Goal: Information Seeking & Learning: Learn about a topic

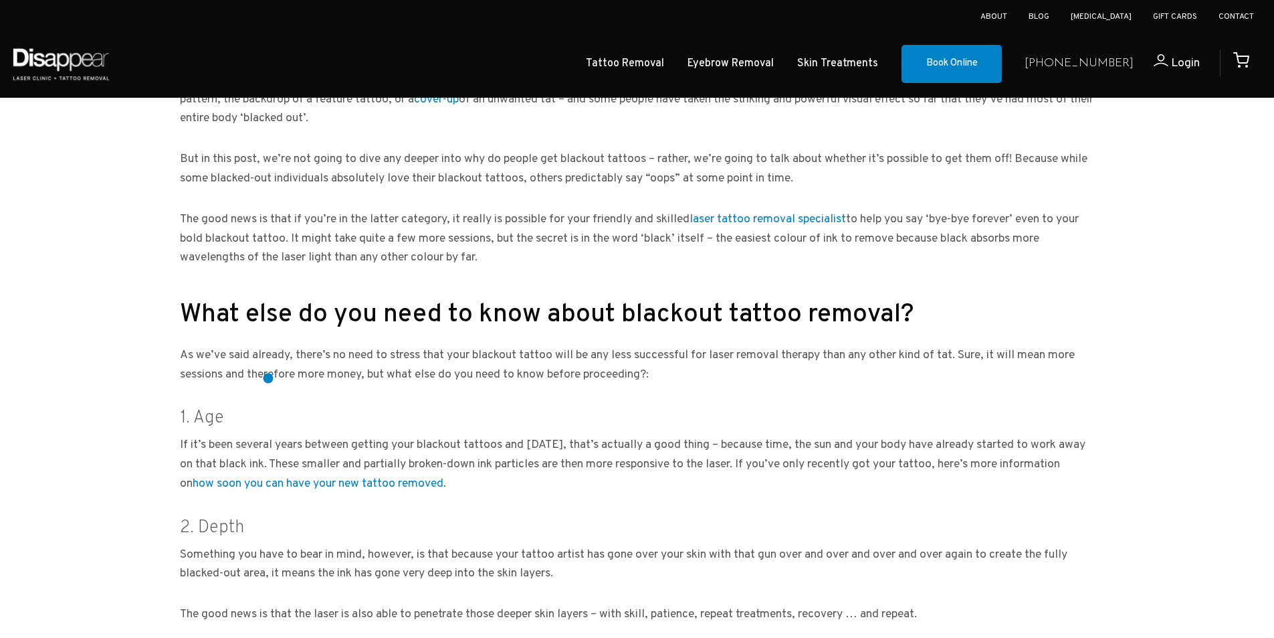
scroll to position [468, 0]
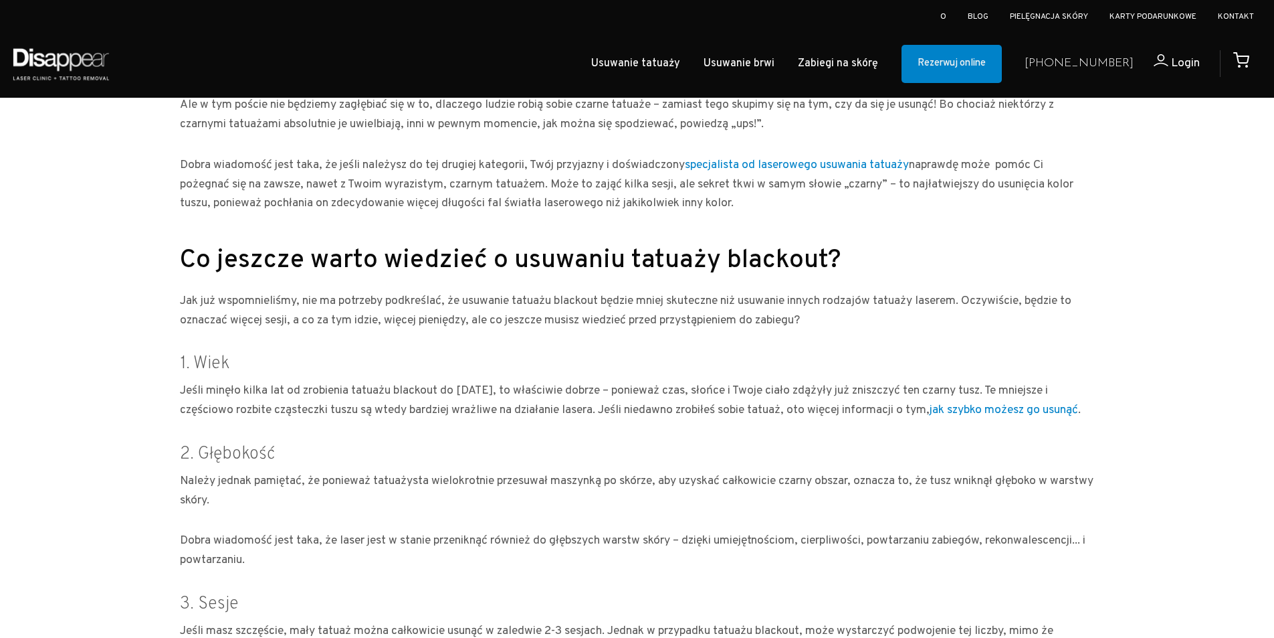
click at [80, 318] on div at bounding box center [637, 592] width 1274 height 1509
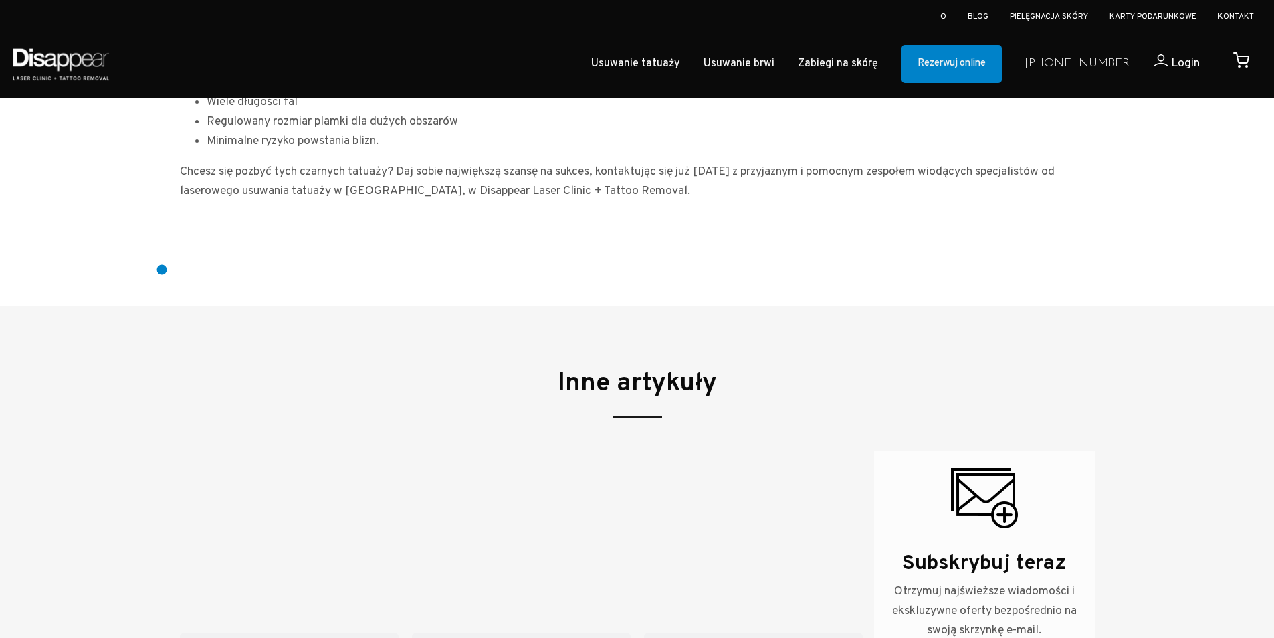
scroll to position [1539, 0]
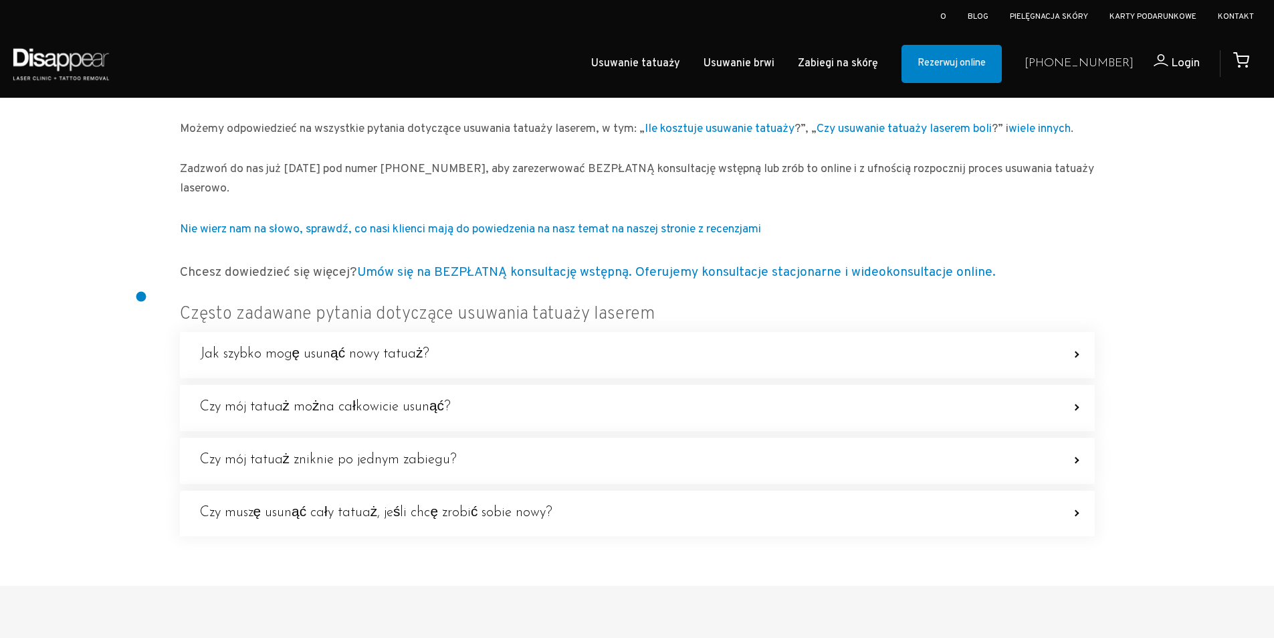
scroll to position [1606, 0]
click at [55, 71] on img at bounding box center [61, 63] width 102 height 47
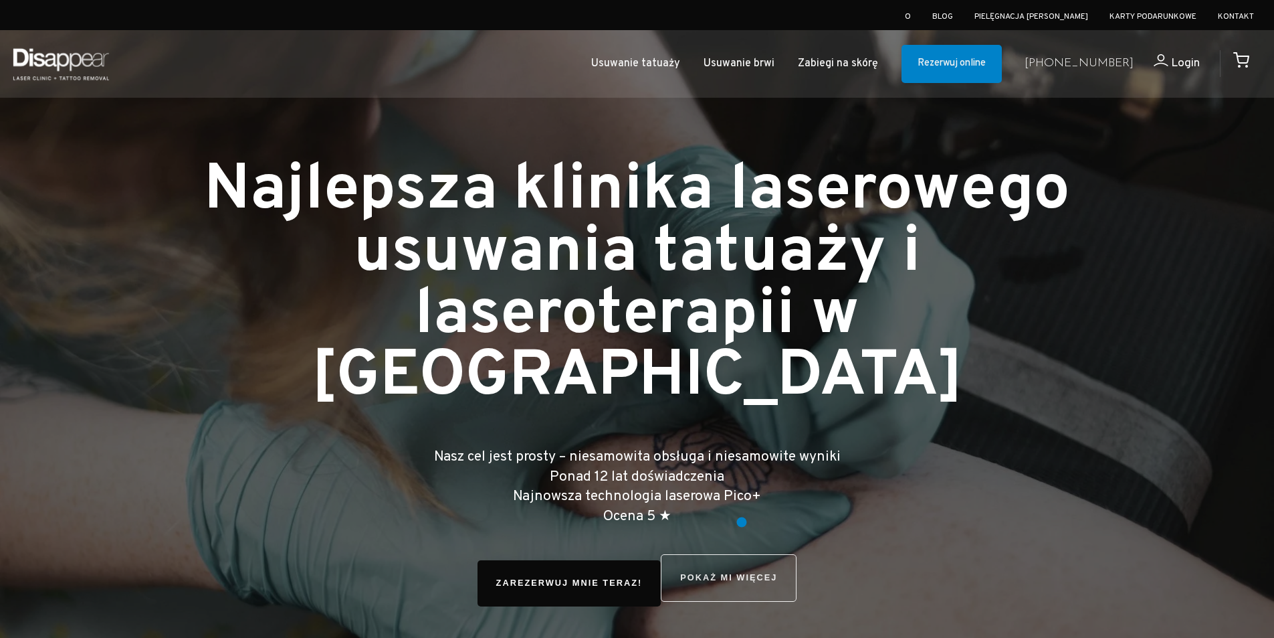
click at [742, 554] on link "POKAŻ MI WIĘCEJ" at bounding box center [729, 577] width 136 height 47
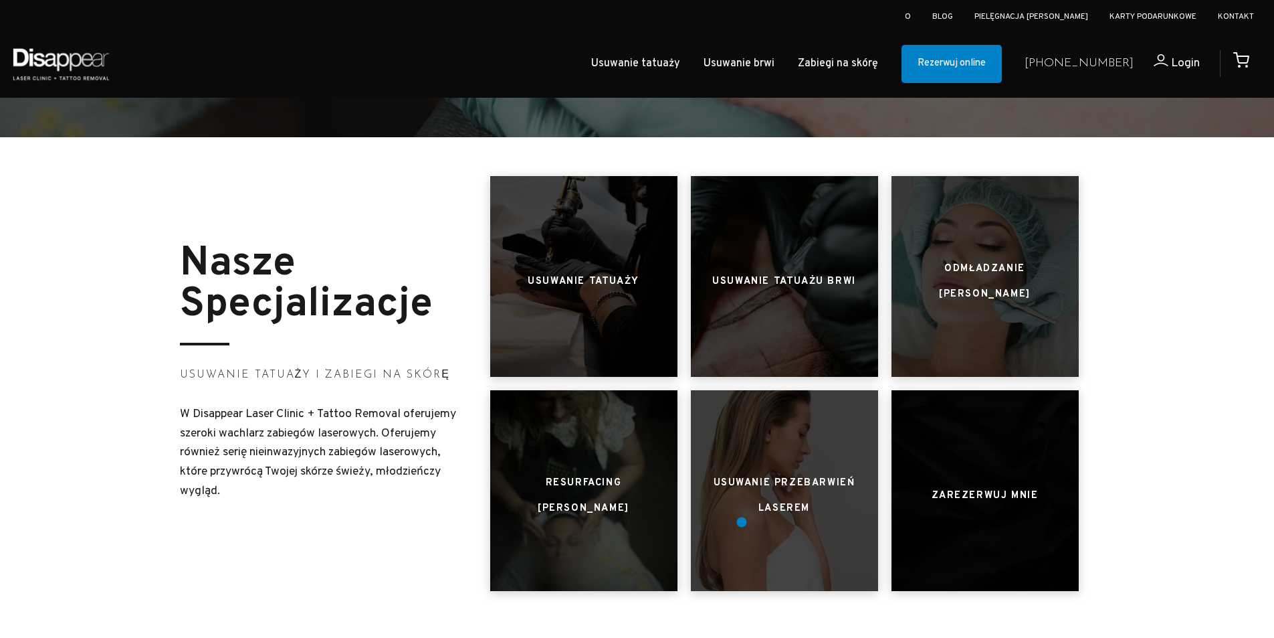
scroll to position [617, 0]
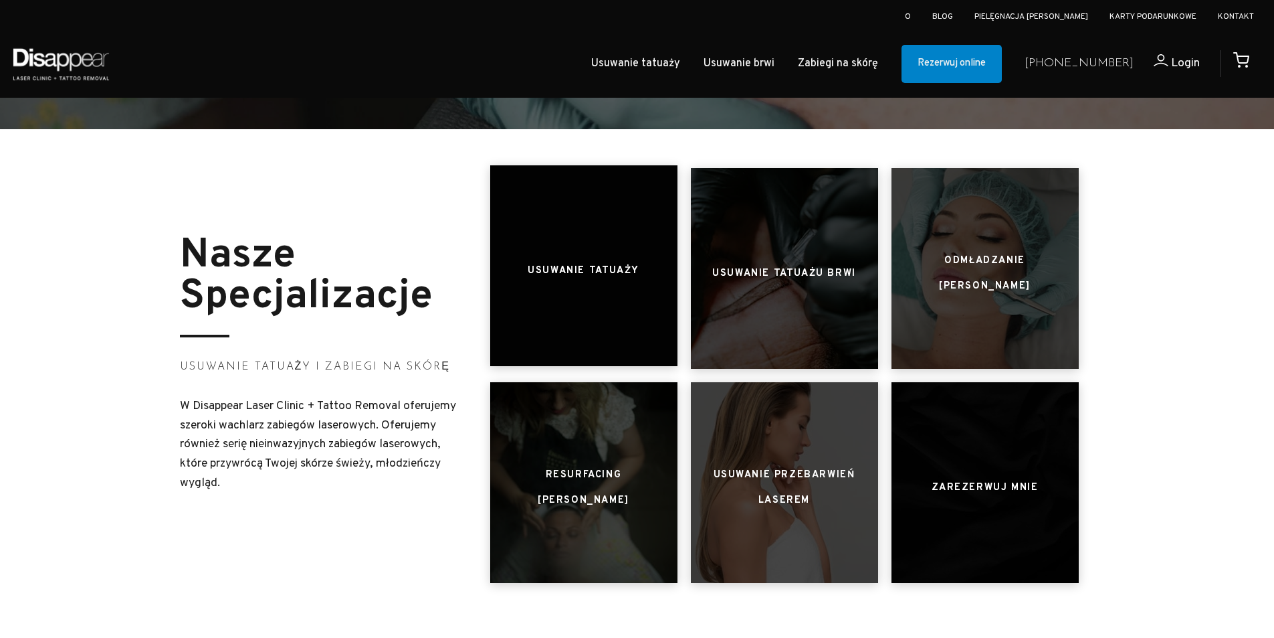
click at [598, 226] on div at bounding box center [583, 265] width 187 height 201
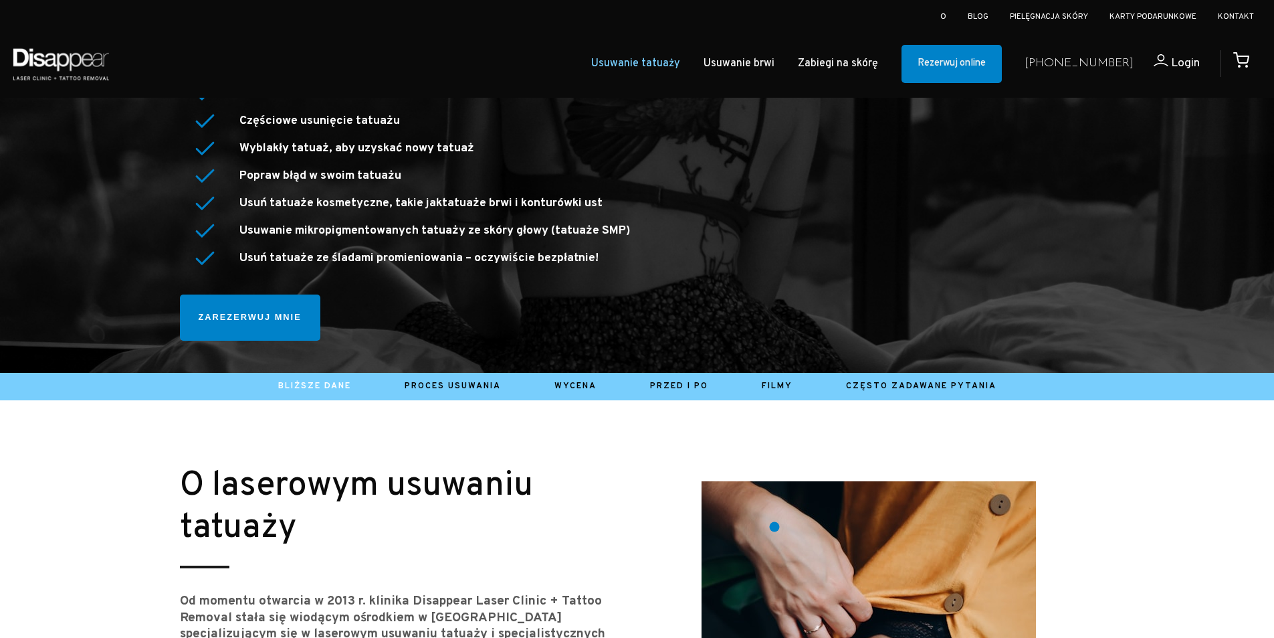
scroll to position [401, 0]
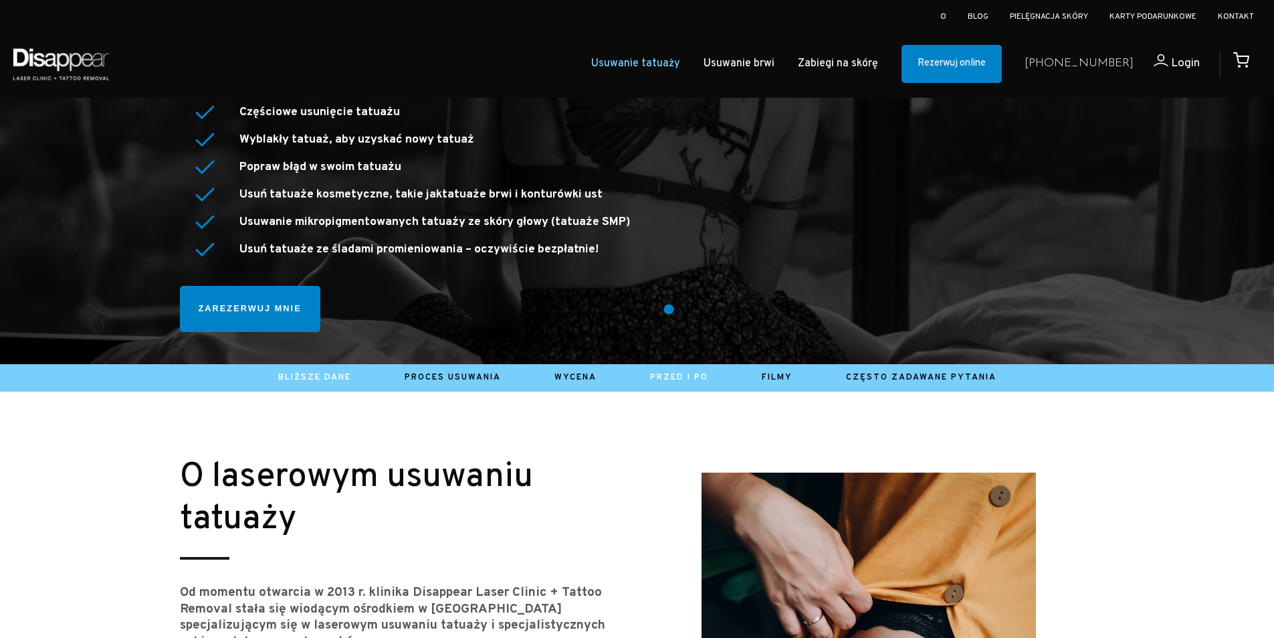
click at [669, 372] on font "Przed i po" at bounding box center [679, 377] width 58 height 11
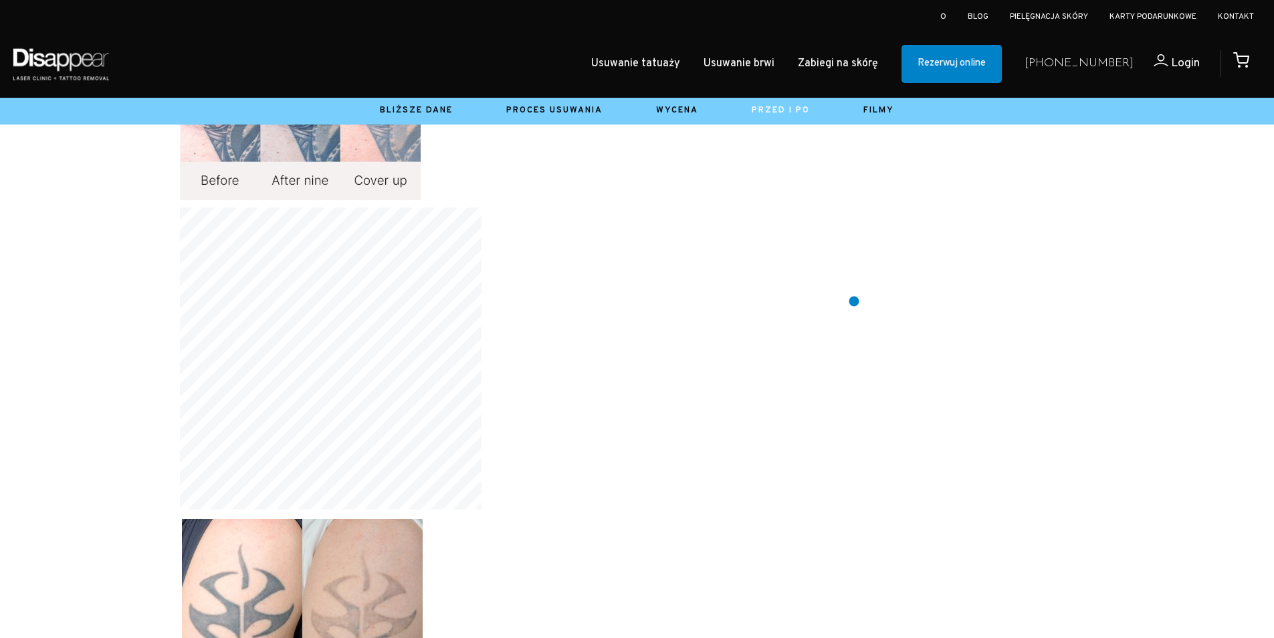
scroll to position [2944, 0]
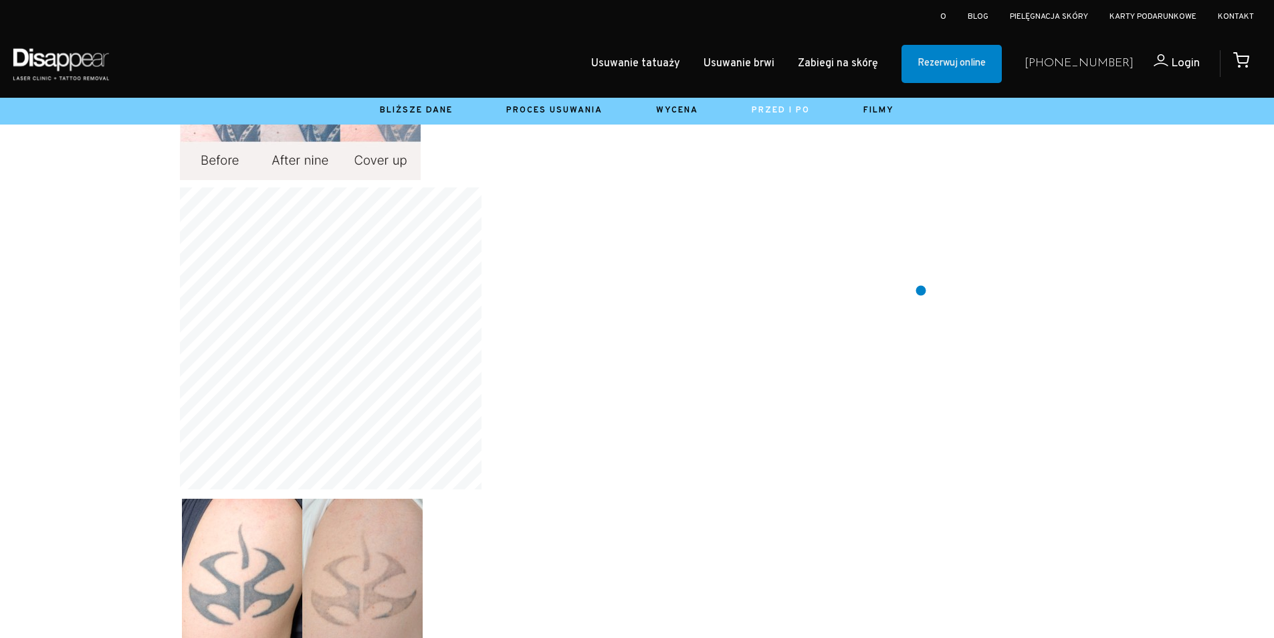
drag, startPoint x: 921, startPoint y: 290, endPoint x: 923, endPoint y: 271, distance: 19.4
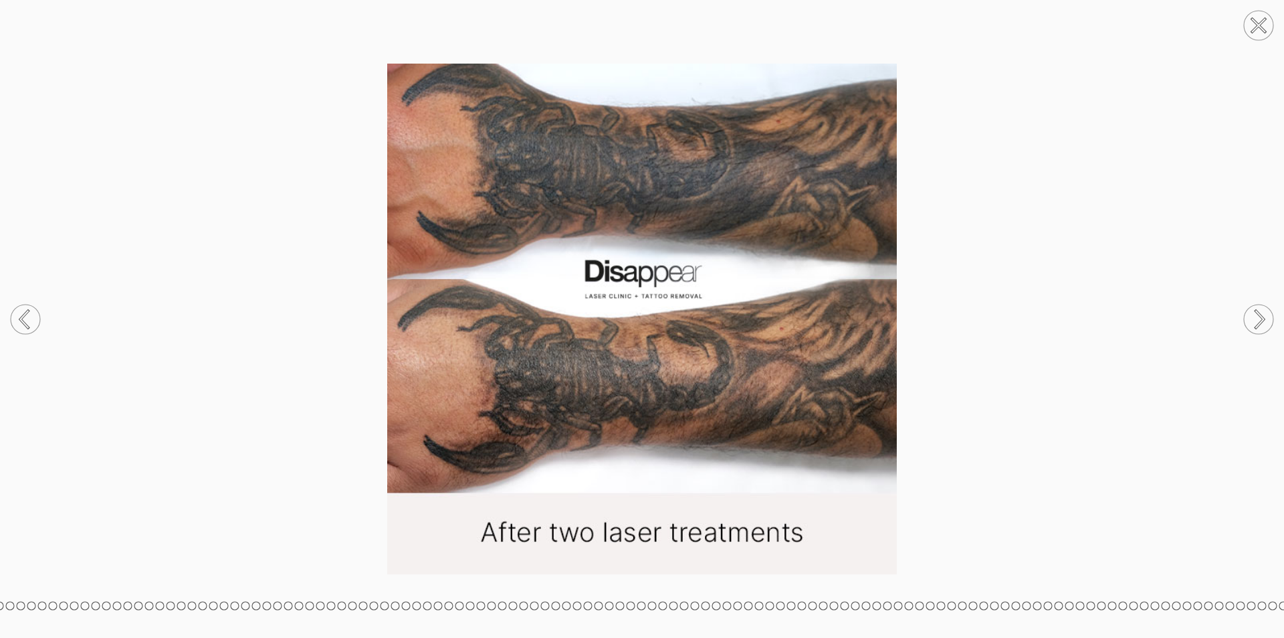
click at [1267, 320] on circle at bounding box center [1258, 318] width 29 height 29
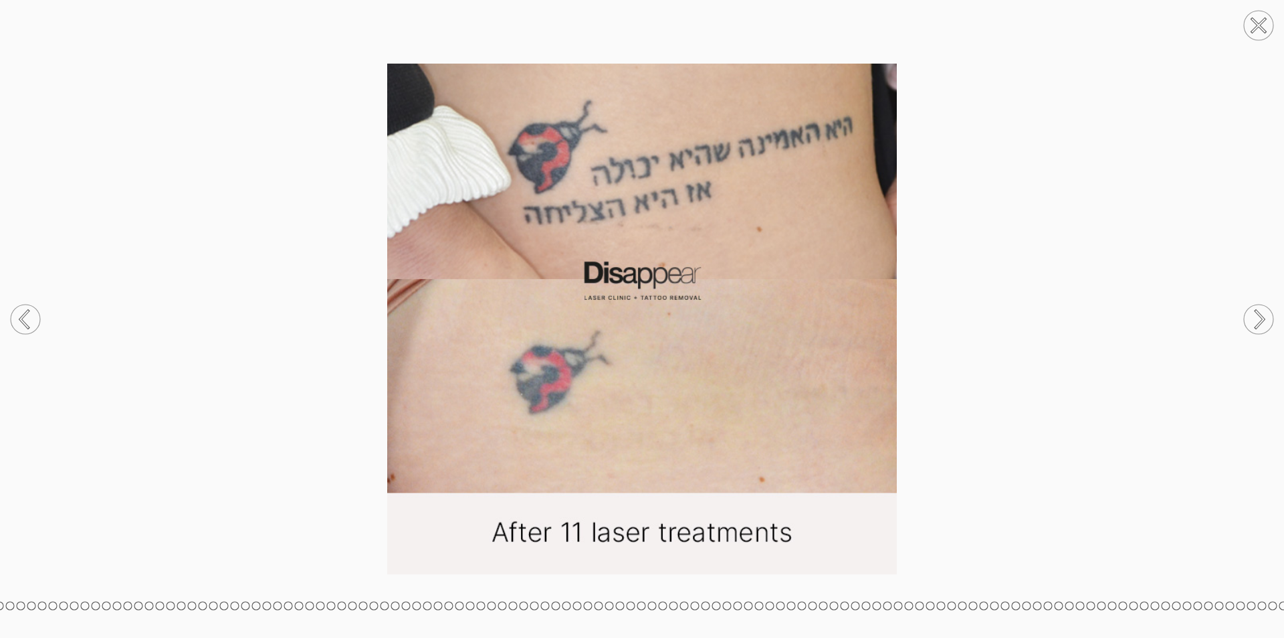
click at [31, 321] on circle at bounding box center [25, 318] width 29 height 29
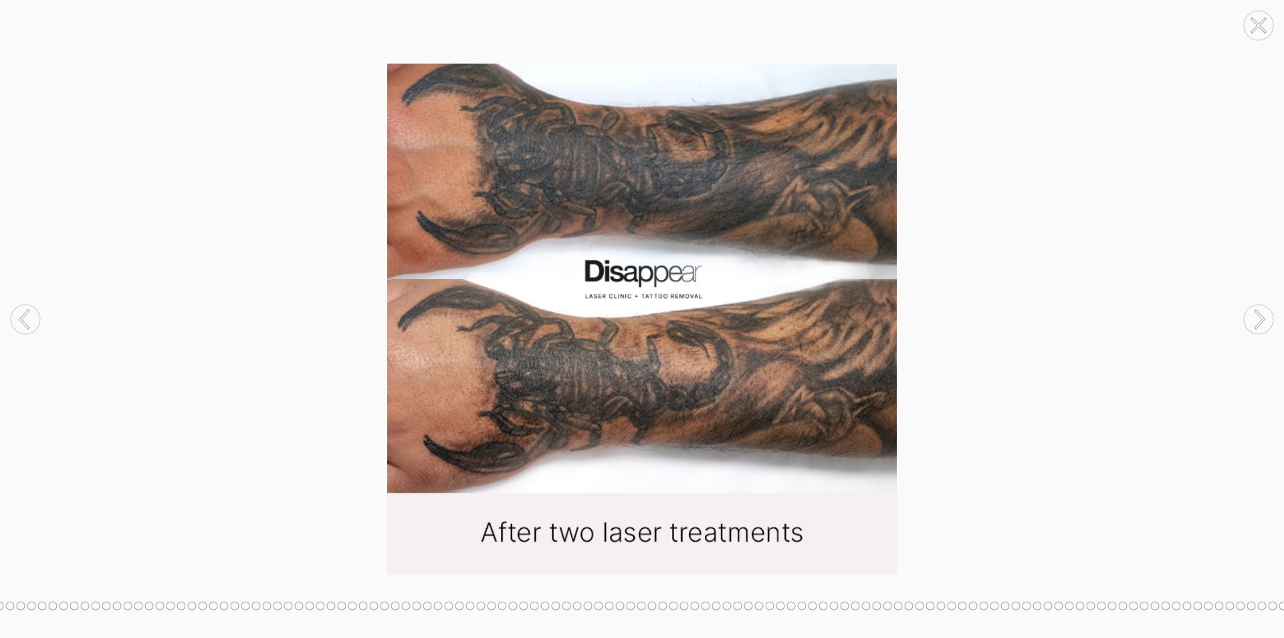
click at [1256, 29] on icon at bounding box center [1259, 25] width 13 height 13
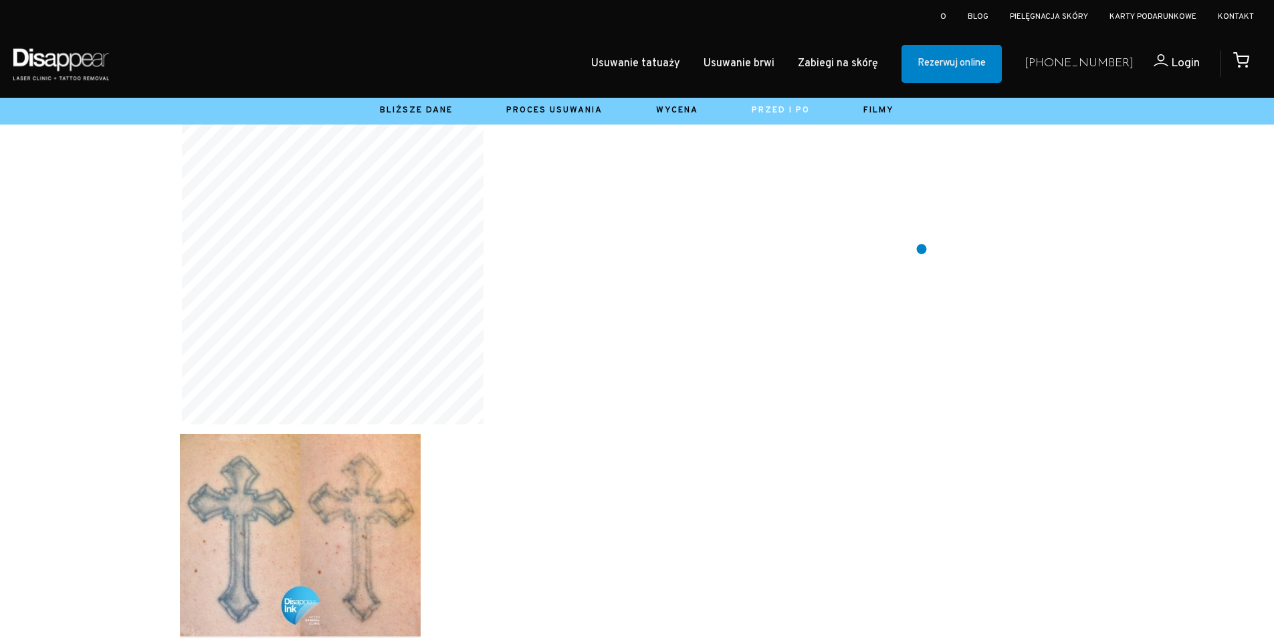
scroll to position [24242, 0]
